Goal: Task Accomplishment & Management: Manage account settings

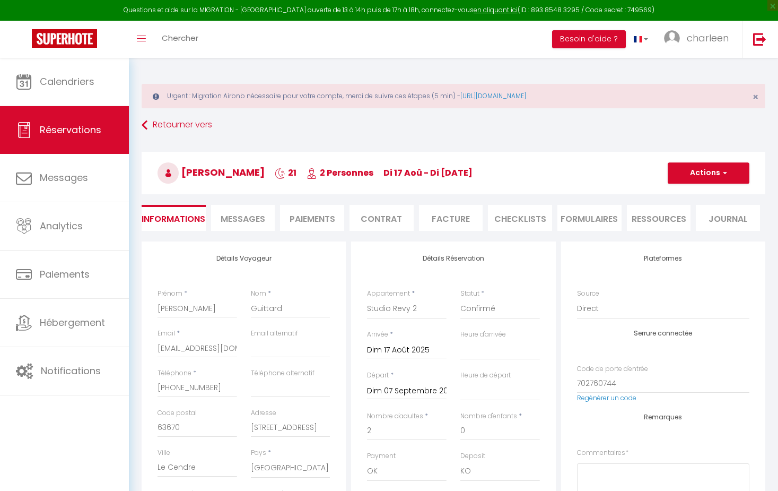
select select "56824"
select select
select select "14"
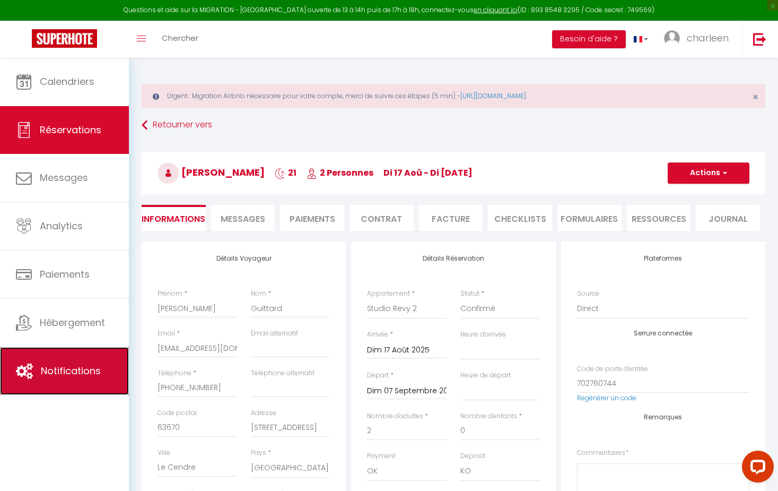
click at [45, 357] on link "Notifications" at bounding box center [64, 371] width 129 height 48
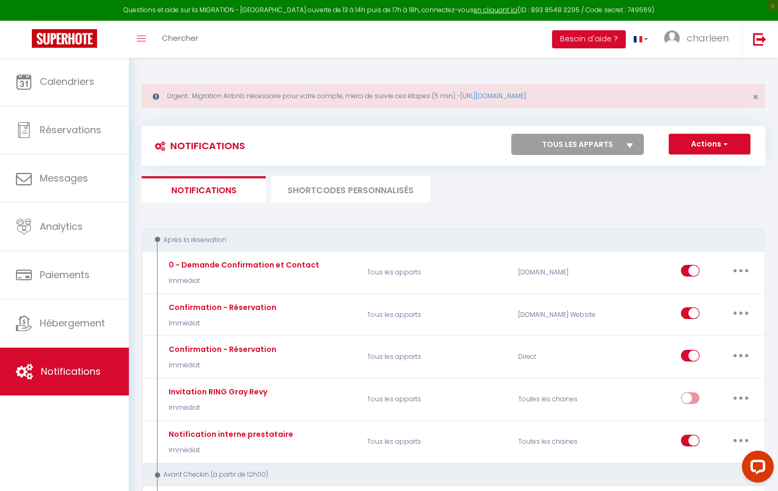
click at [332, 192] on li "SHORTCODES PERSONNALISÉS" at bounding box center [350, 189] width 159 height 26
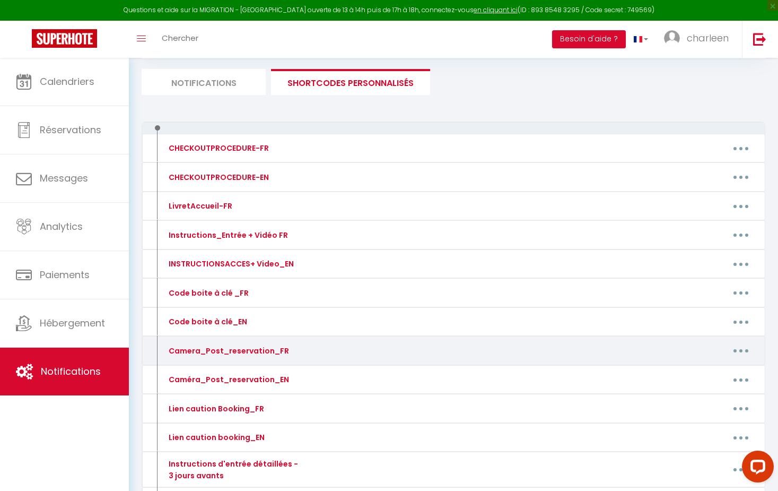
scroll to position [108, 0]
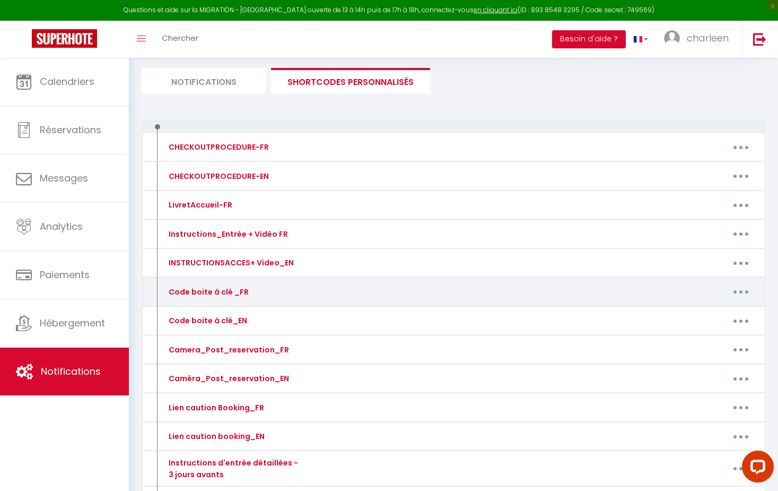
click at [742, 295] on button "button" at bounding box center [741, 291] width 30 height 17
click at [700, 310] on link "Editer" at bounding box center [713, 316] width 78 height 18
type input "Code boite à clé _FR"
type textarea "...."
type textarea "🔑 Code de la boîte à clé : 1708 Remarque : Un des voyants des plaques ne foncti…"
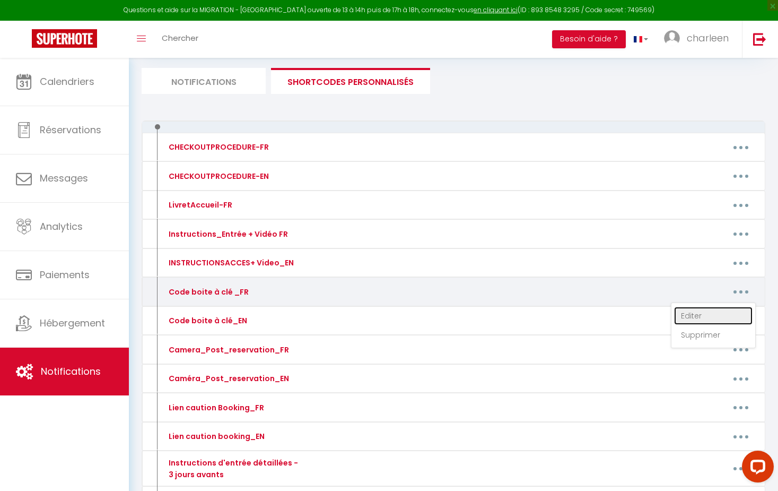
type textarea "🔑 Code de la boîte à clé : 1108"
type textarea "🔑 Code de la boîte à clé : [RENTALDOOR:CODE] Remarque : Les clés pour ouvrir la…"
type textarea "🔑 Code de la boîte à clé : [RENTALDOOR:CODE]"
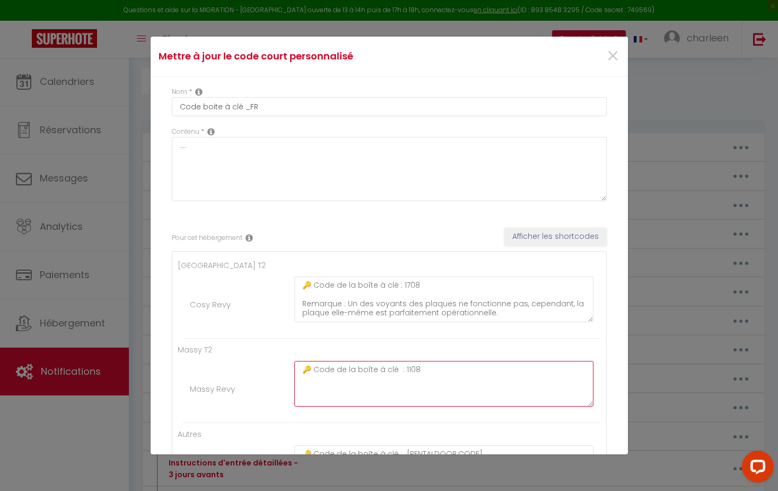
click at [407, 322] on textarea "🔑 Code de la boîte à clé : 1108" at bounding box center [444, 299] width 300 height 46
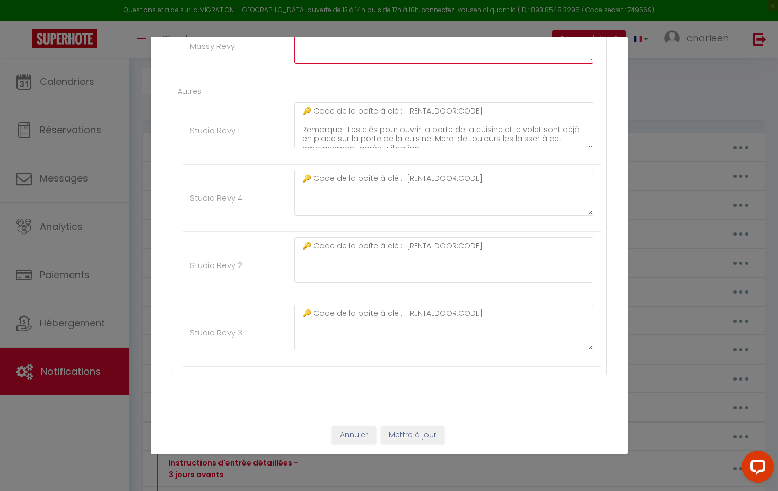
type textarea "🔑 Code de la boîte à clé : 1408"
click at [427, 435] on button "Mettre à jour" at bounding box center [413, 435] width 64 height 18
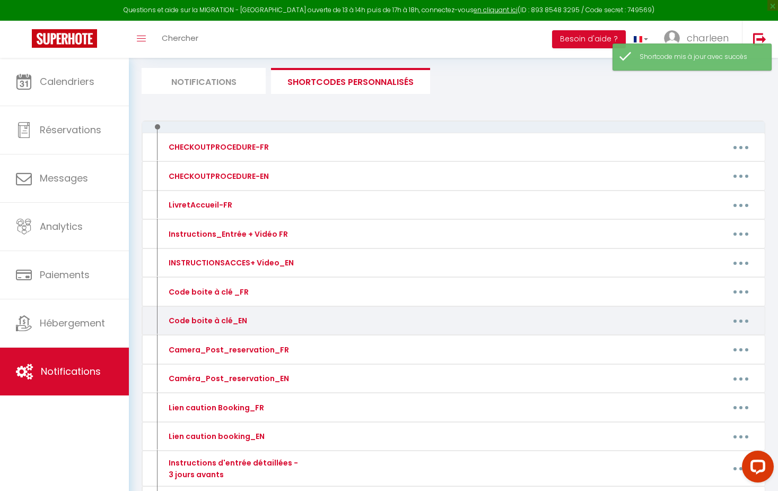
click at [738, 322] on button "button" at bounding box center [741, 320] width 30 height 17
click at [697, 348] on link "Editer" at bounding box center [713, 345] width 78 height 18
type input "Code boite à clé_EN"
type textarea "..."
type textarea "🔑 Key box code : 1708 Note: One of the indicator lights on the plates is not wo…"
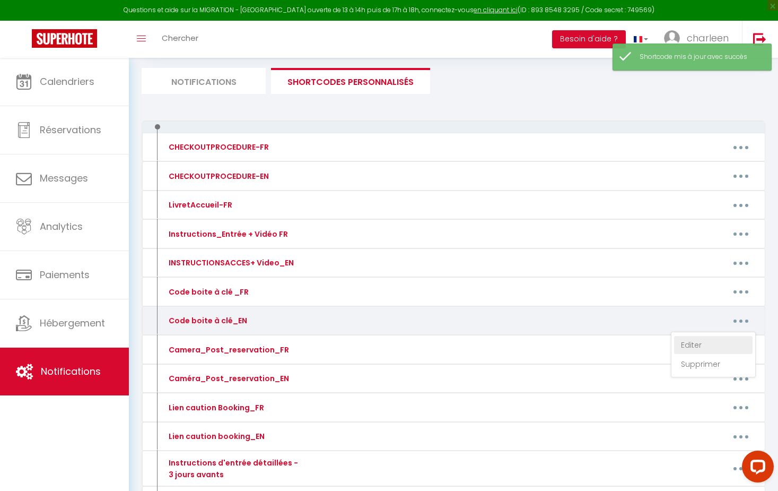
type textarea "🔑 Key box code : 1108"
type textarea "🔑 Key box code :[RENTALDOOR:CODE:ID] Note: The keys to open the kitchen door an…"
type textarea "🔑 Key box code : [RENTALDOOR:CODE]"
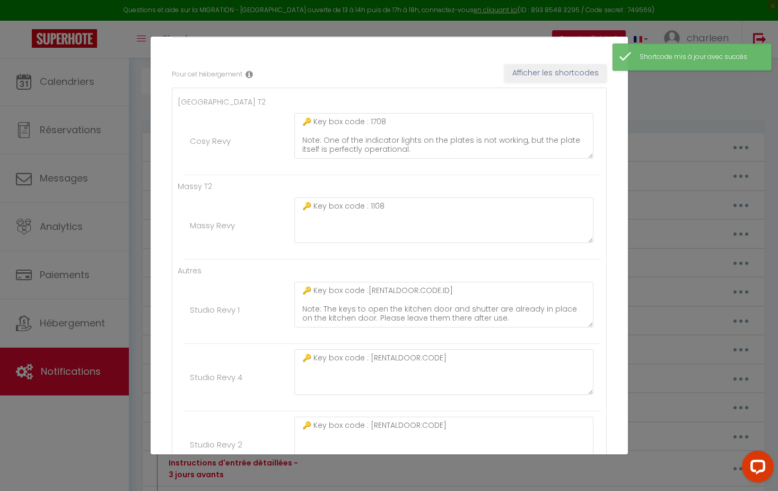
scroll to position [163, 0]
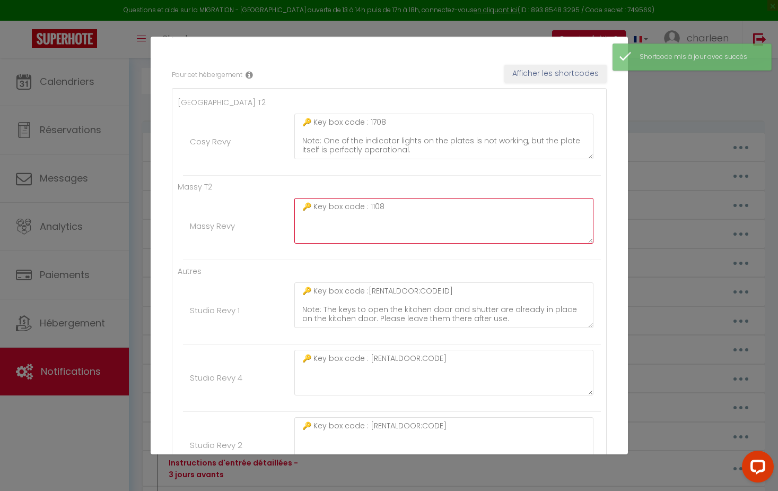
click at [373, 159] on textarea "🔑 Key box code : 1108" at bounding box center [444, 136] width 300 height 46
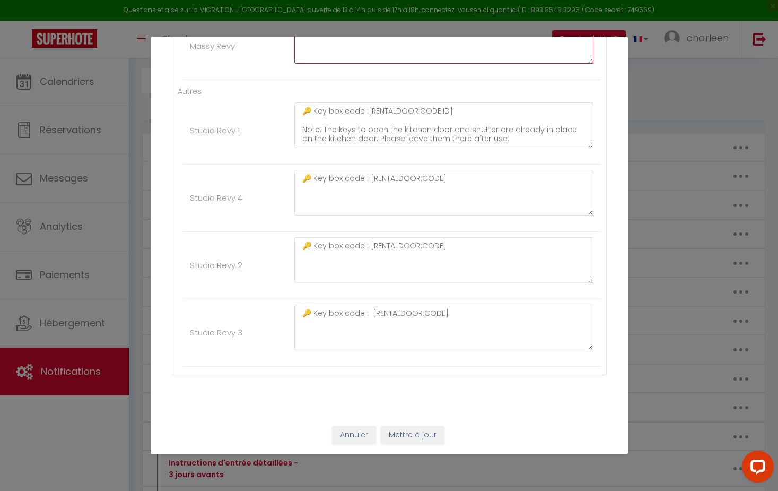
type textarea "🔑 Key box code : 1408"
click at [399, 435] on button "Mettre à jour" at bounding box center [413, 435] width 64 height 18
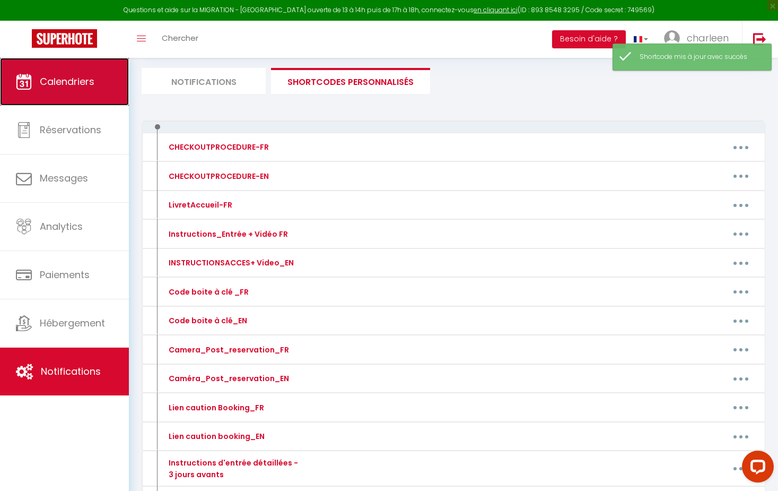
click at [65, 89] on link "Calendriers" at bounding box center [64, 82] width 129 height 48
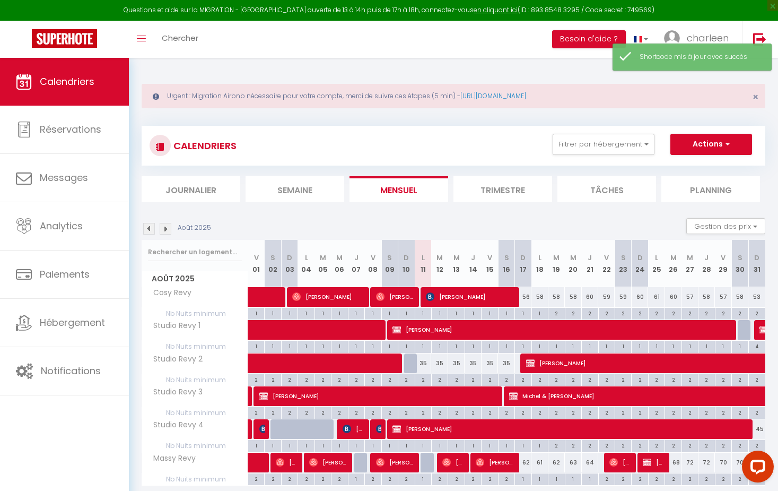
scroll to position [58, 0]
